Goal: Task Accomplishment & Management: Use online tool/utility

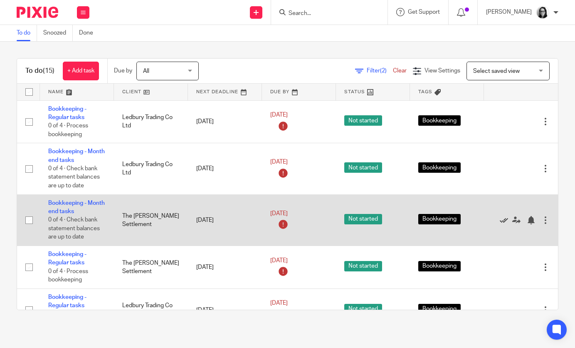
click at [504, 223] on icon at bounding box center [504, 220] width 8 height 8
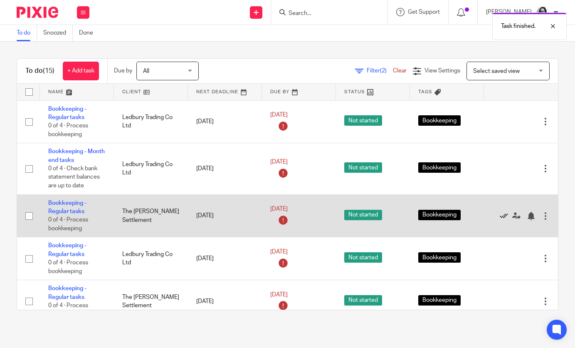
click at [502, 219] on icon at bounding box center [504, 216] width 8 height 8
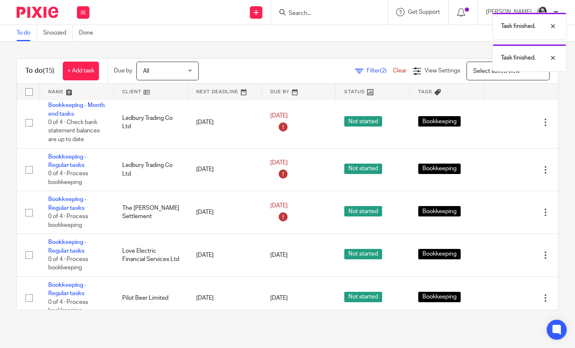
scroll to position [50, 0]
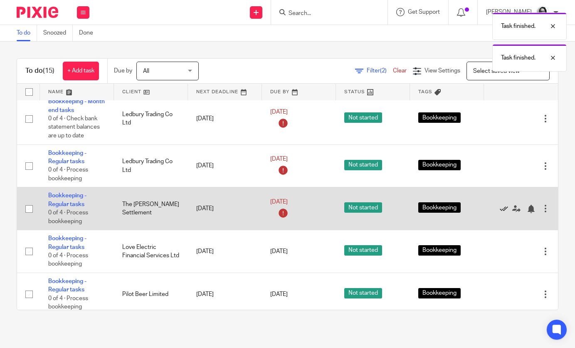
click at [502, 211] on icon at bounding box center [504, 209] width 8 height 8
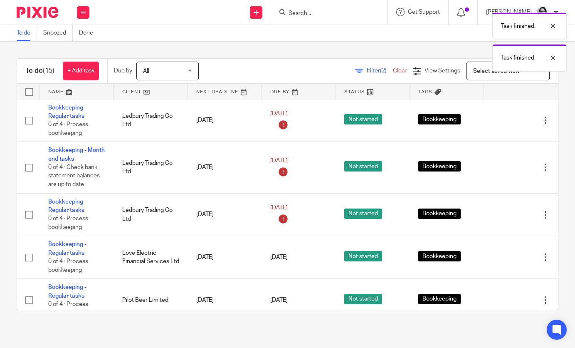
scroll to position [0, 0]
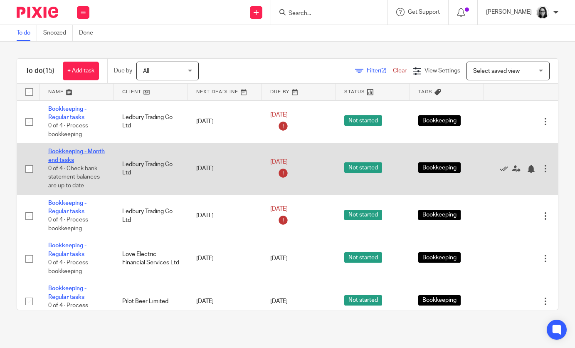
click at [105, 150] on link "Bookkeeping - Month end tasks" at bounding box center [76, 155] width 57 height 14
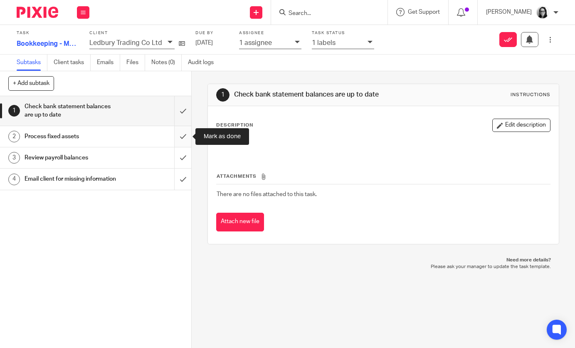
click at [185, 139] on input "submit" at bounding box center [95, 136] width 191 height 21
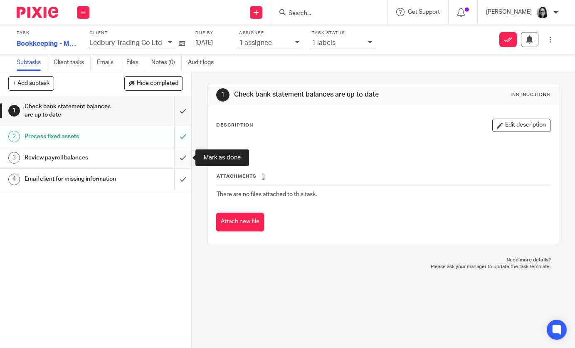
click at [182, 158] on input "submit" at bounding box center [95, 157] width 191 height 21
click at [507, 44] on button "Mark as done" at bounding box center [507, 39] width 17 height 15
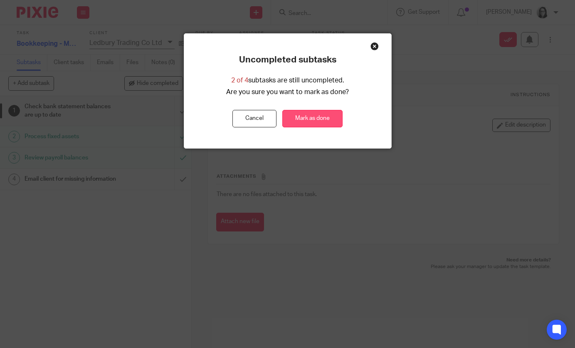
click at [297, 125] on button "Mark as done" at bounding box center [312, 119] width 60 height 18
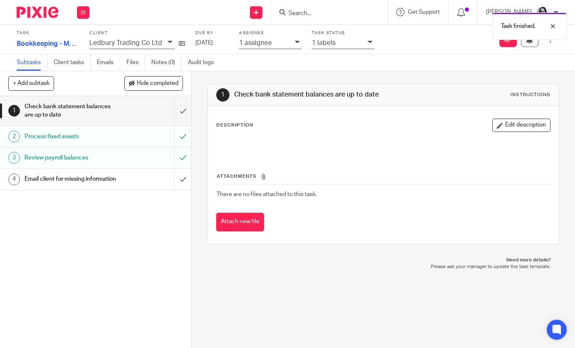
click at [54, 8] on img at bounding box center [38, 12] width 42 height 11
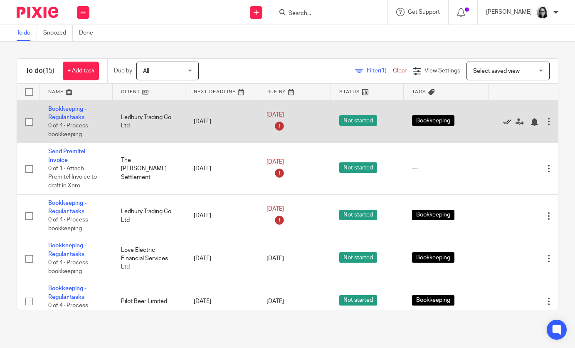
click at [508, 122] on icon at bounding box center [507, 122] width 8 height 8
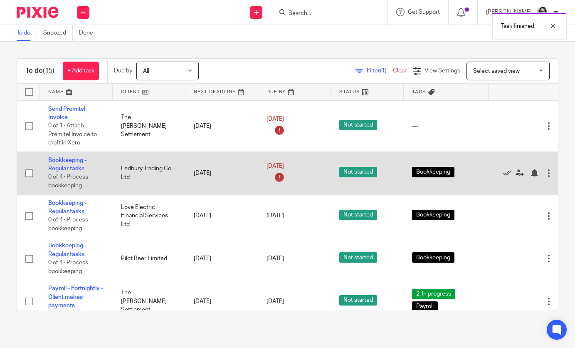
click at [502, 175] on div at bounding box center [521, 173] width 48 height 8
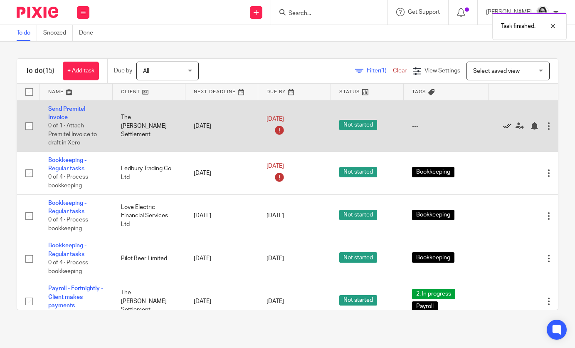
click at [505, 126] on icon at bounding box center [507, 126] width 8 height 8
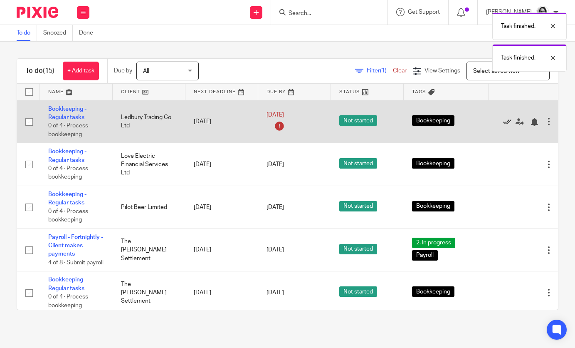
click at [505, 125] on icon at bounding box center [507, 122] width 8 height 8
